Goal: Register for event/course

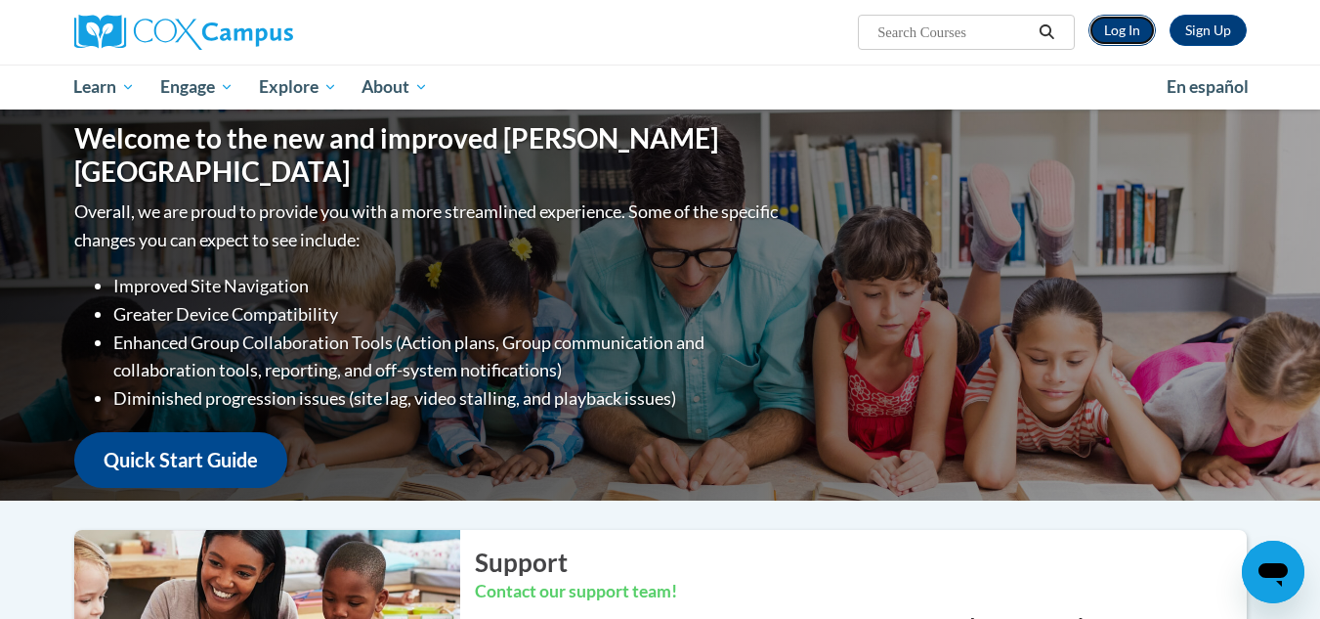
click at [1123, 22] on link "Log In" at bounding box center [1122, 30] width 67 height 31
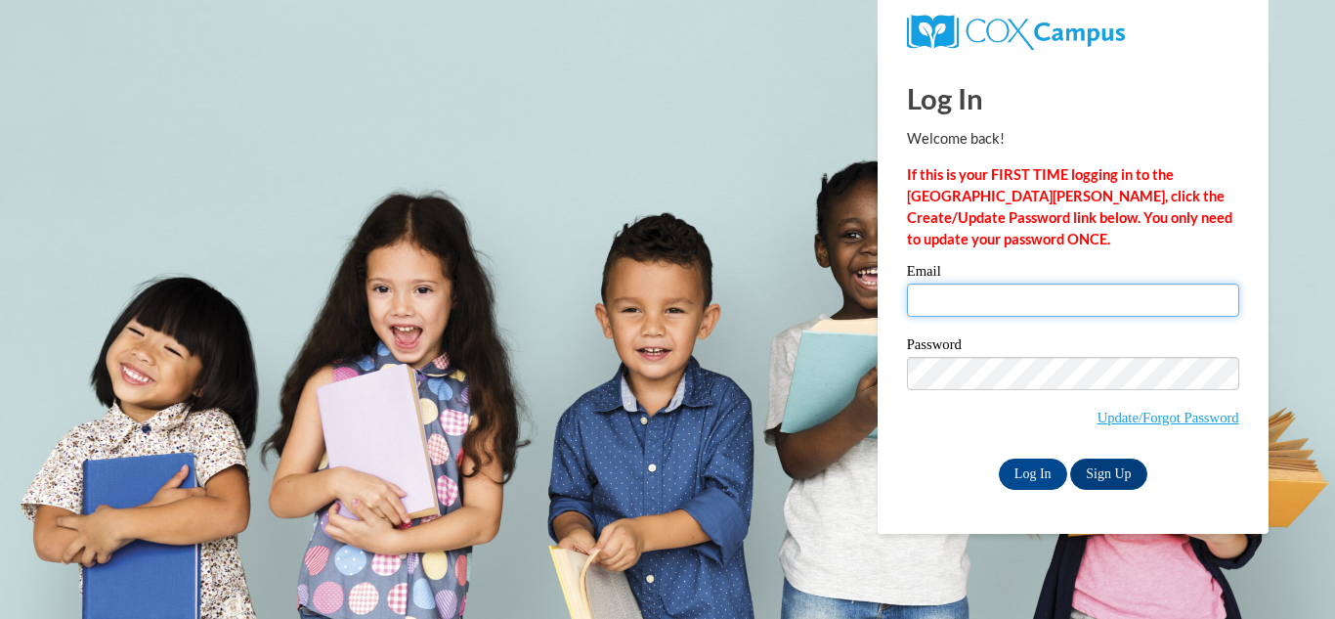
click at [1023, 297] on input "Email" at bounding box center [1073, 299] width 332 height 33
type input "920153380@student.ccga.edu"
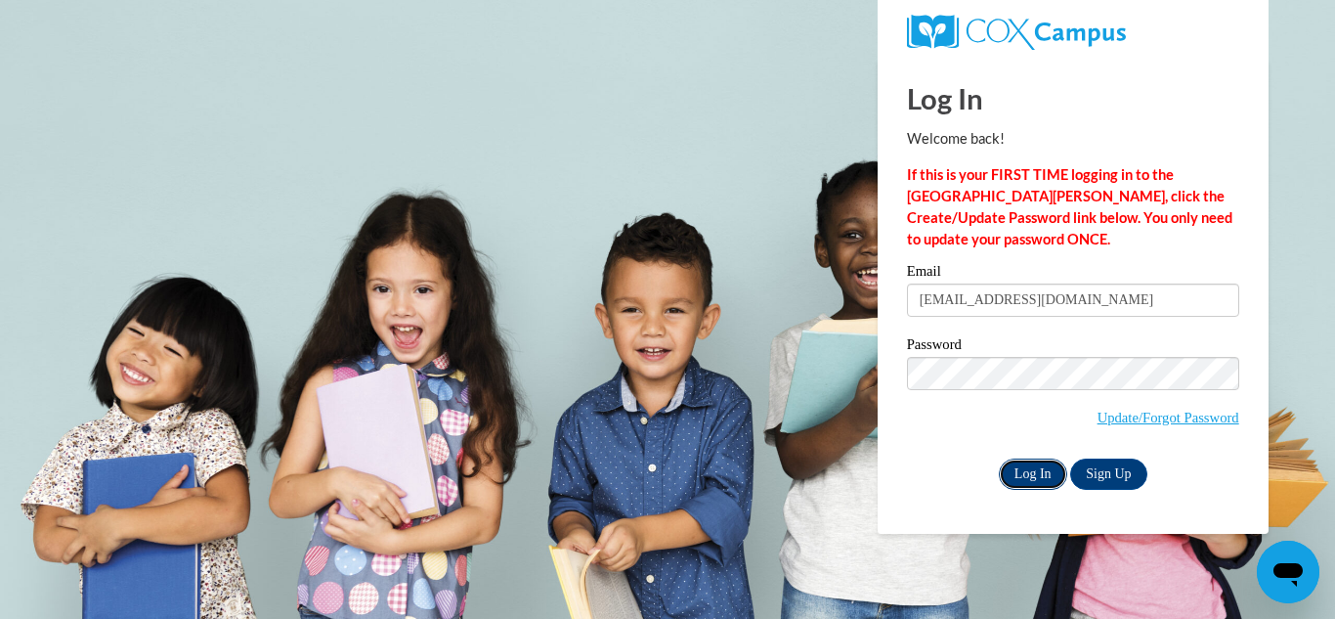
click at [1032, 469] on input "Log In" at bounding box center [1033, 473] width 68 height 31
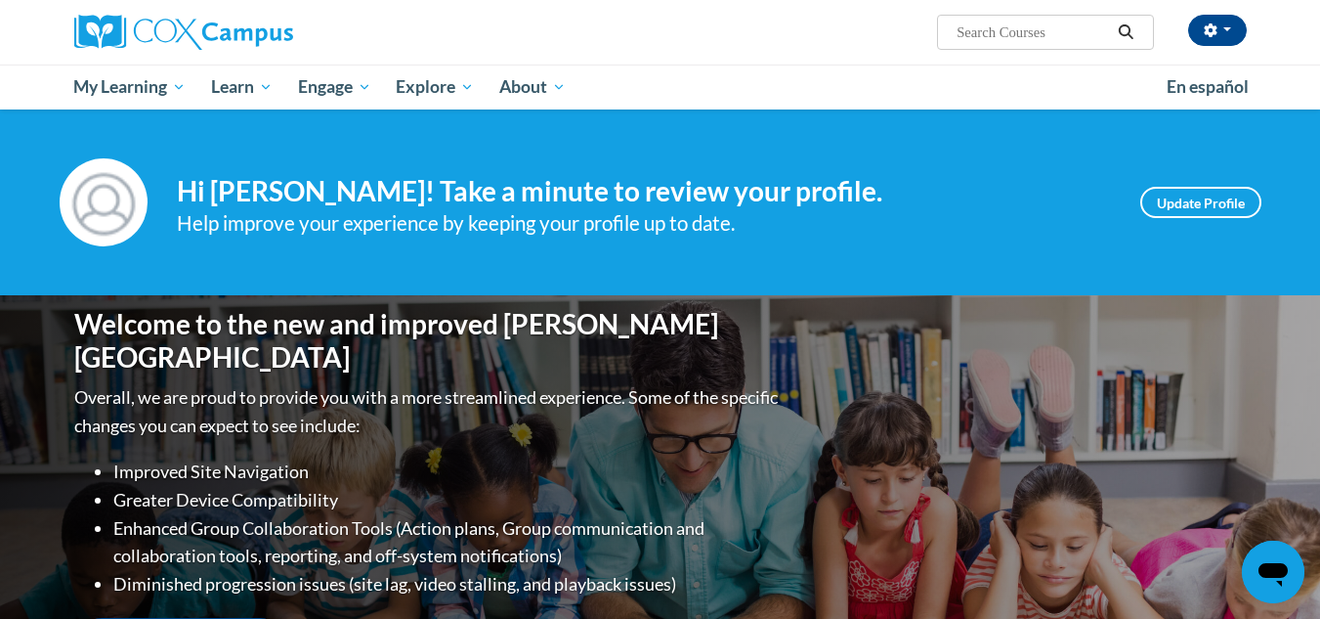
click at [1040, 31] on input "Search..." at bounding box center [1033, 32] width 156 height 23
type input "oral language"
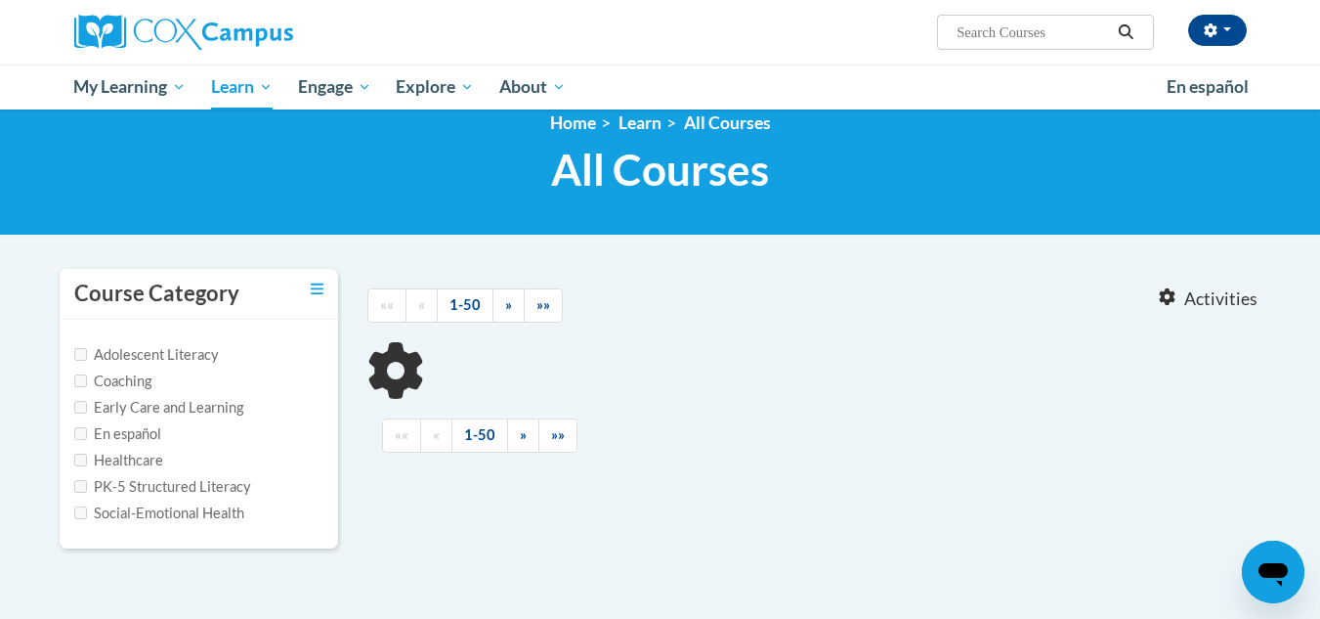
type input "oral language"
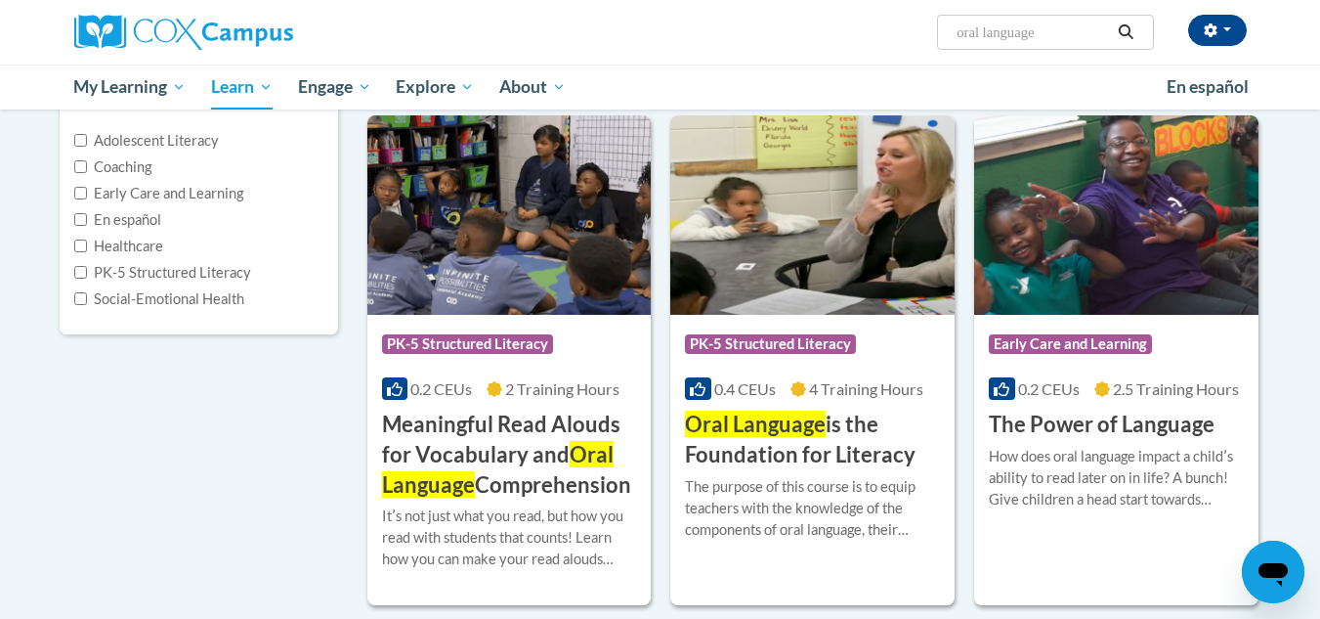
scroll to position [244, 0]
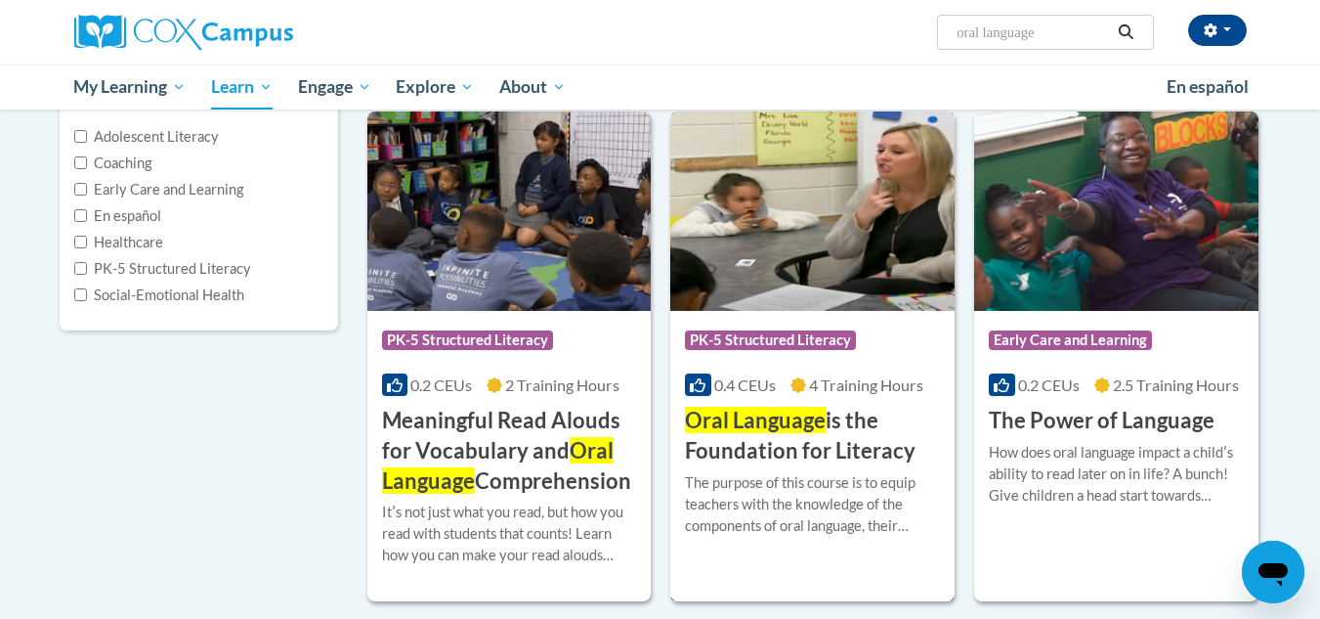
click at [804, 431] on span "Oral Language" at bounding box center [755, 420] width 141 height 26
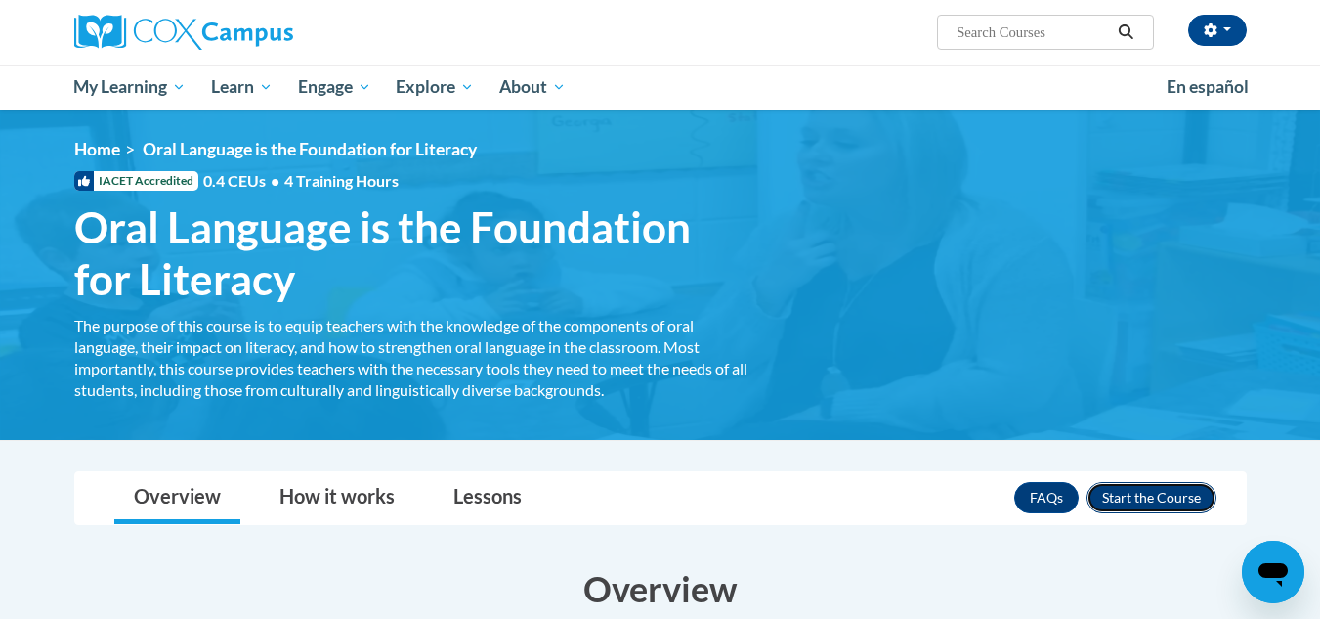
click at [1122, 496] on button "Enroll" at bounding box center [1152, 497] width 130 height 31
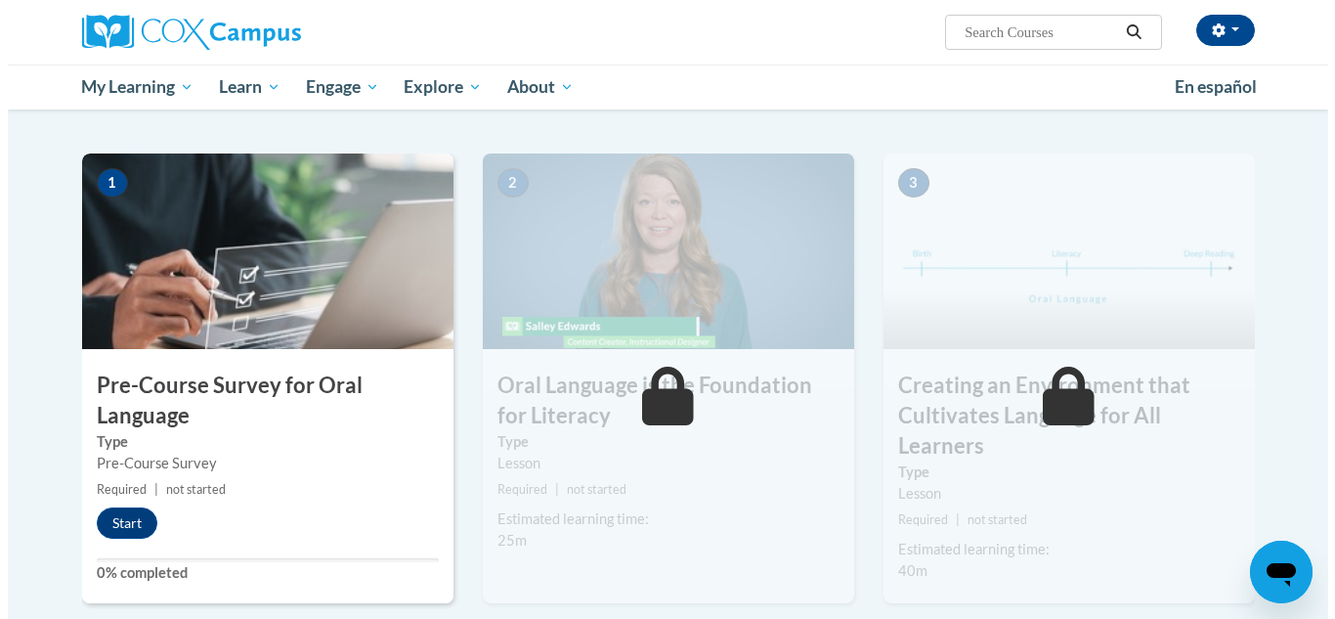
scroll to position [366, 0]
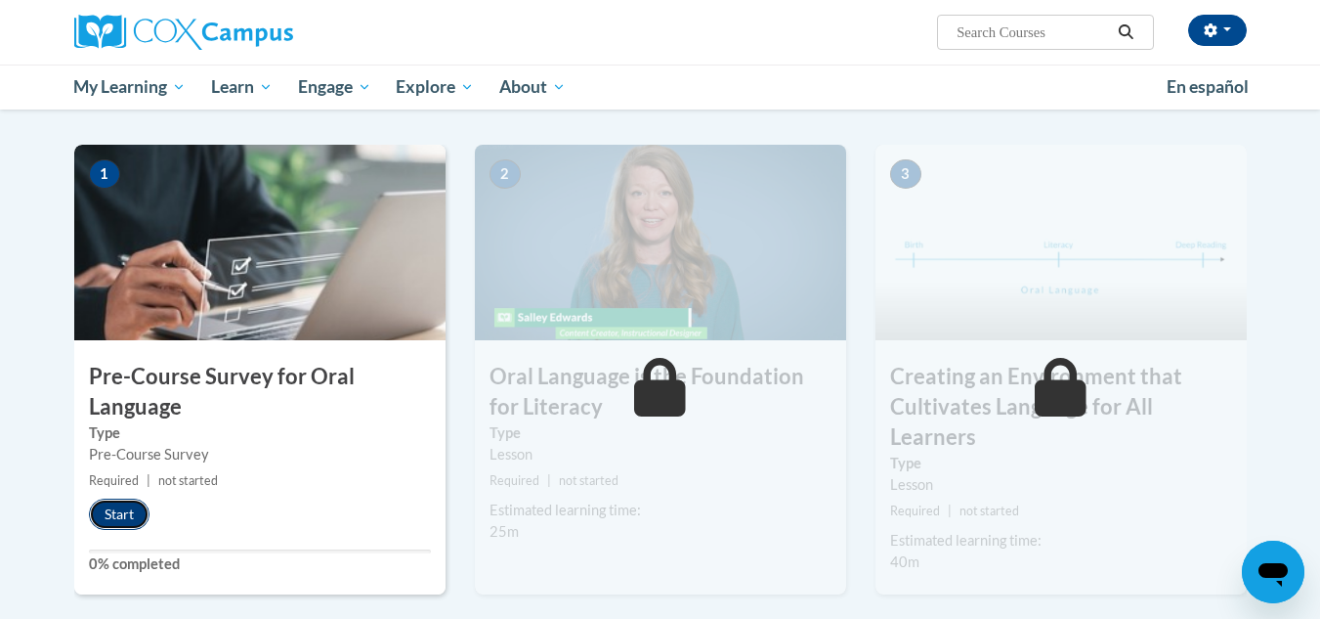
click at [131, 503] on button "Start" at bounding box center [119, 513] width 61 height 31
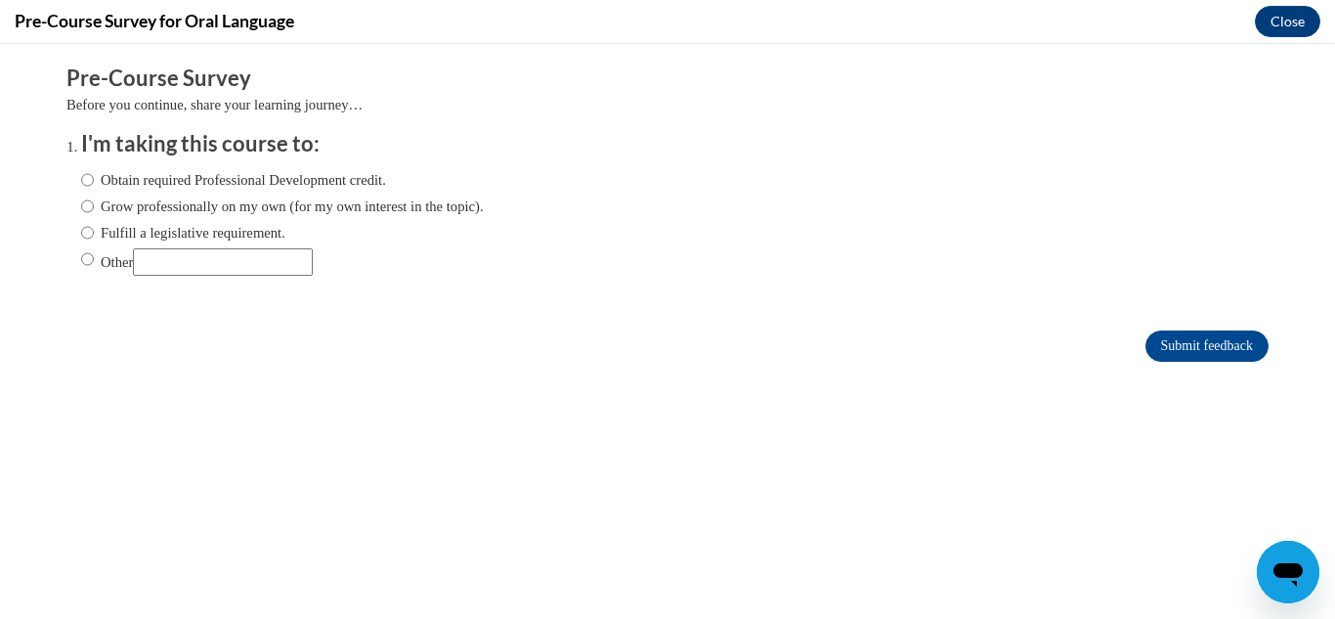
scroll to position [0, 0]
click at [197, 174] on label "Obtain required Professional Development credit." at bounding box center [233, 180] width 305 height 22
click at [94, 174] on input "Obtain required Professional Development credit." at bounding box center [87, 180] width 13 height 22
radio input "true"
click at [1178, 347] on input "Submit feedback" at bounding box center [1206, 345] width 123 height 31
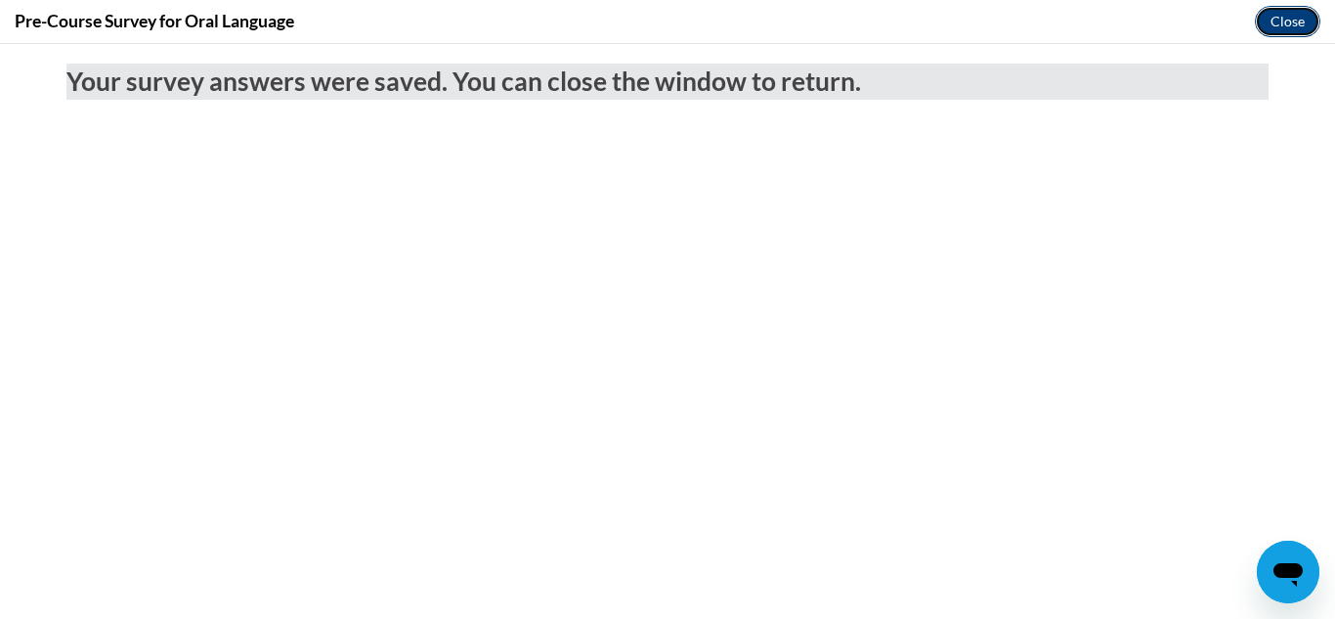
click at [1282, 22] on button "Close" at bounding box center [1287, 21] width 65 height 31
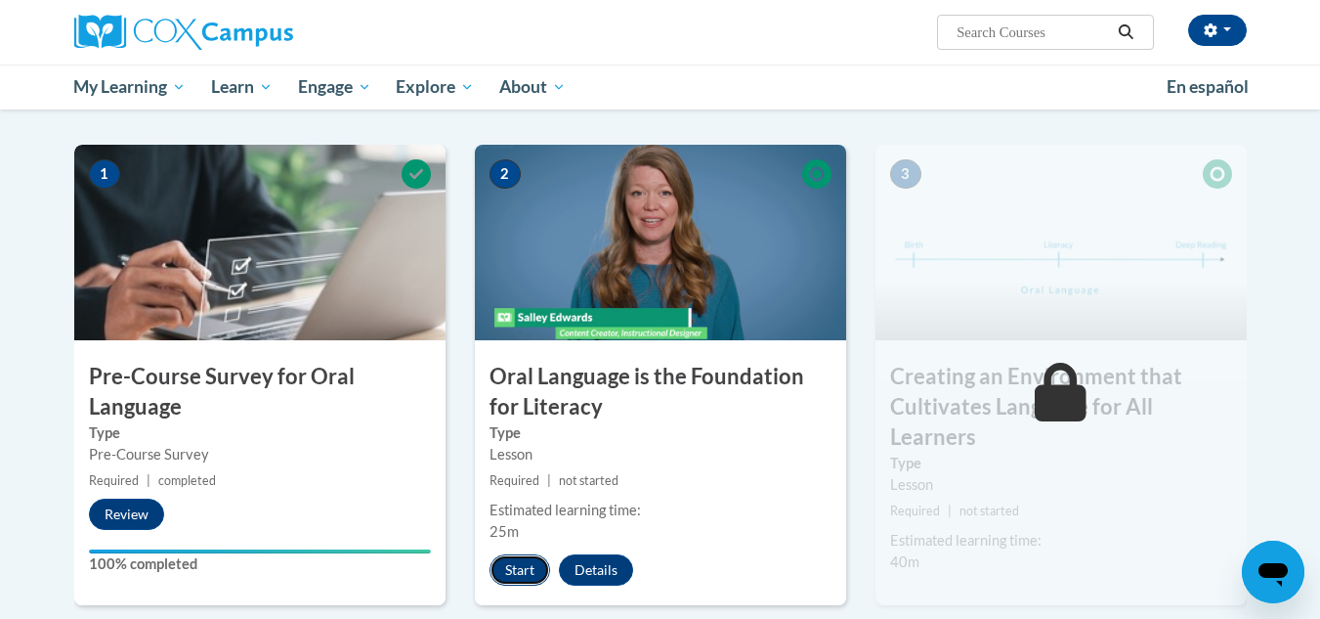
click at [534, 562] on button "Start" at bounding box center [520, 569] width 61 height 31
